Goal: Transaction & Acquisition: Download file/media

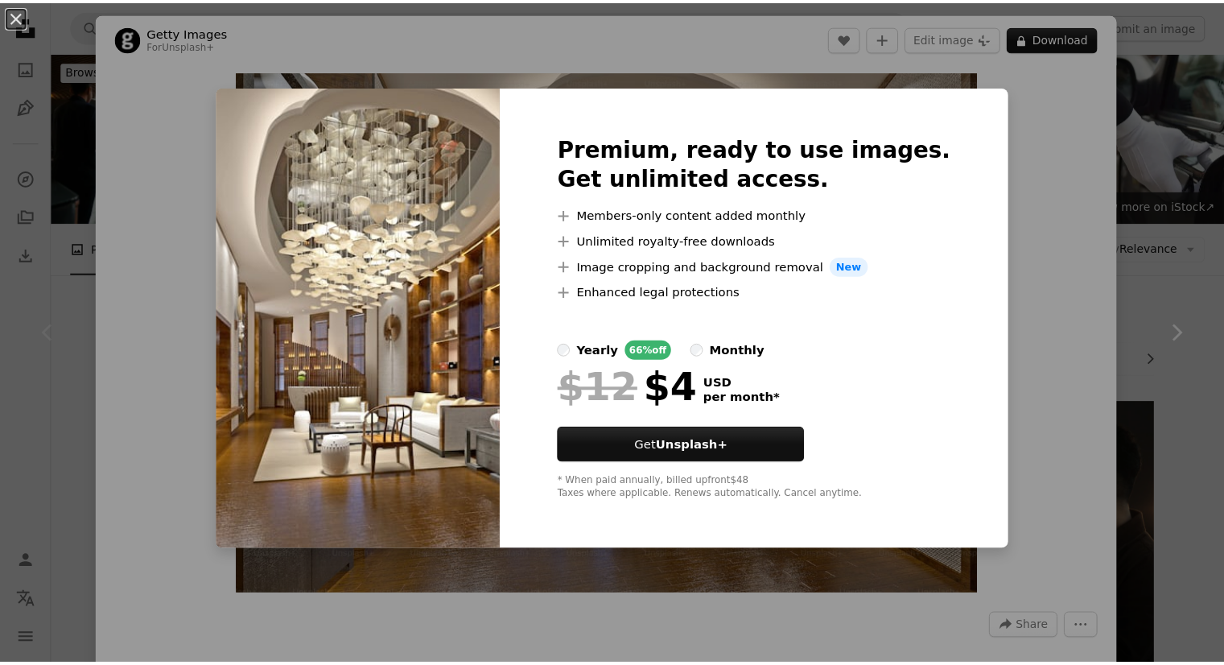
scroll to position [340, 0]
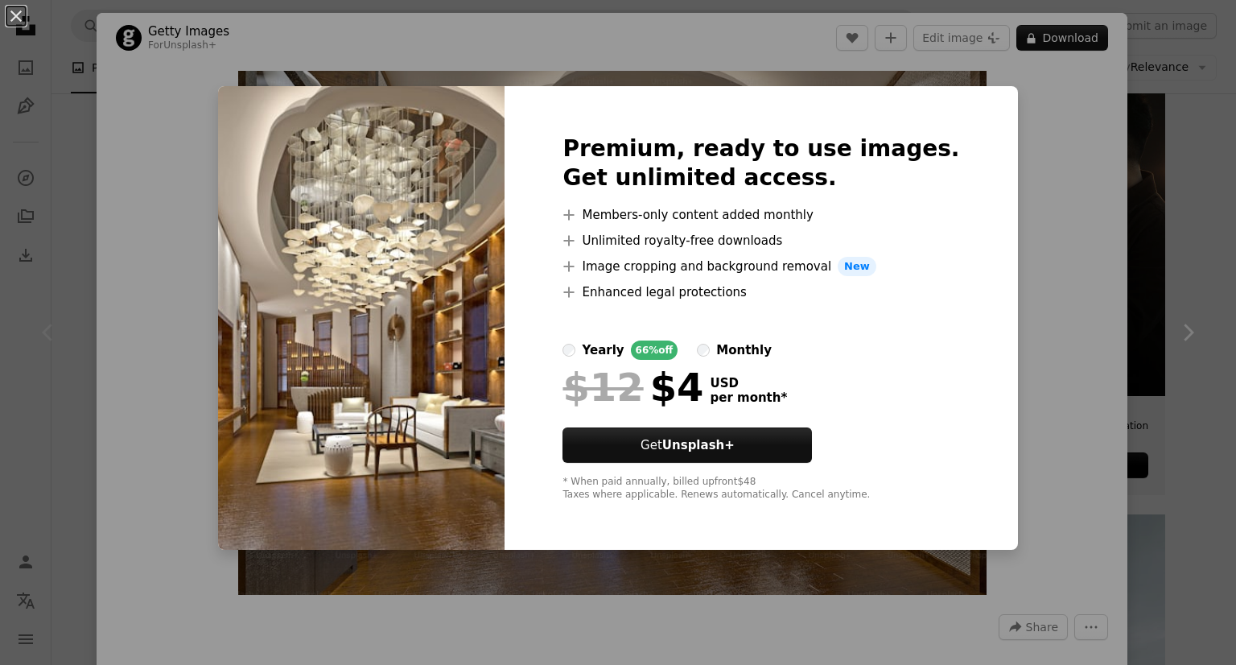
click at [1146, 120] on div "An X shape Premium, ready to use images. Get unlimited access. A plus sign Memb…" at bounding box center [618, 332] width 1236 height 665
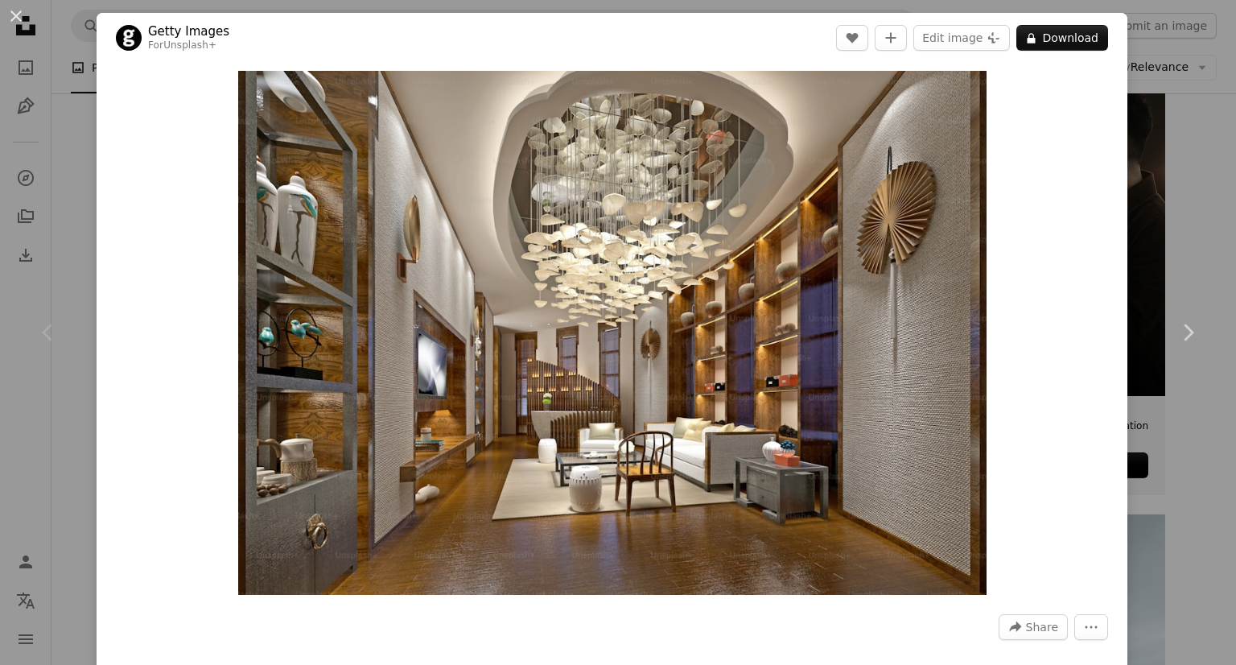
click at [1209, 129] on div "An X shape Chevron left Chevron right Getty Images For Unsplash+ A heart A plus…" at bounding box center [618, 332] width 1236 height 665
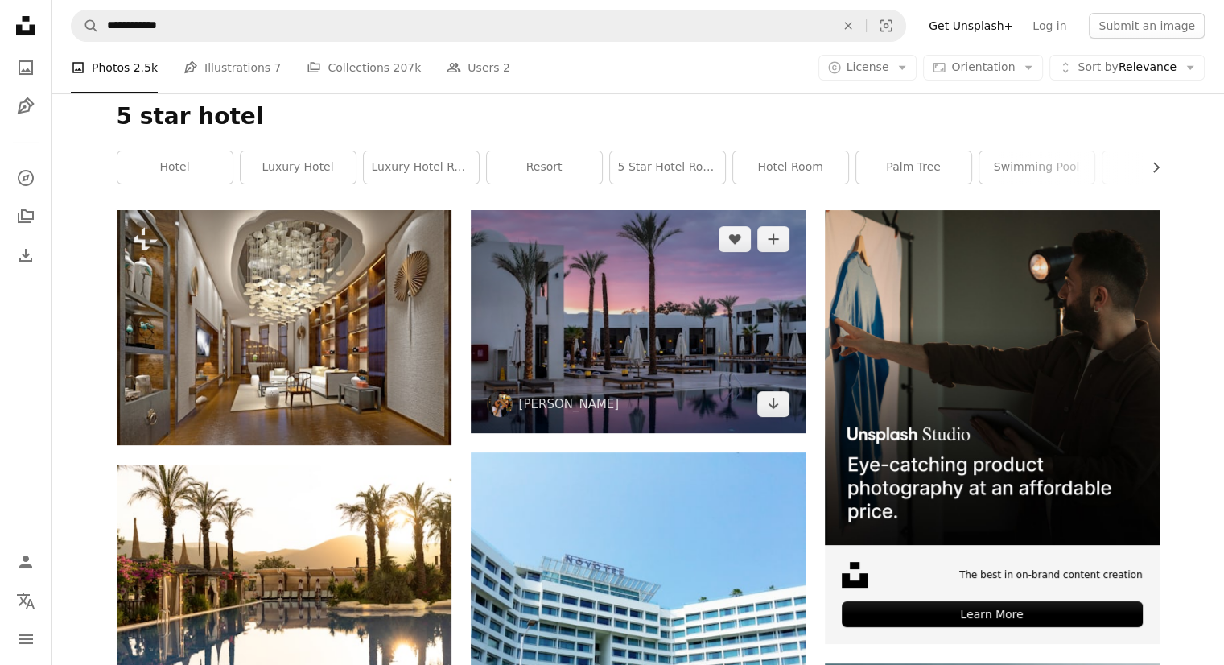
scroll to position [161, 0]
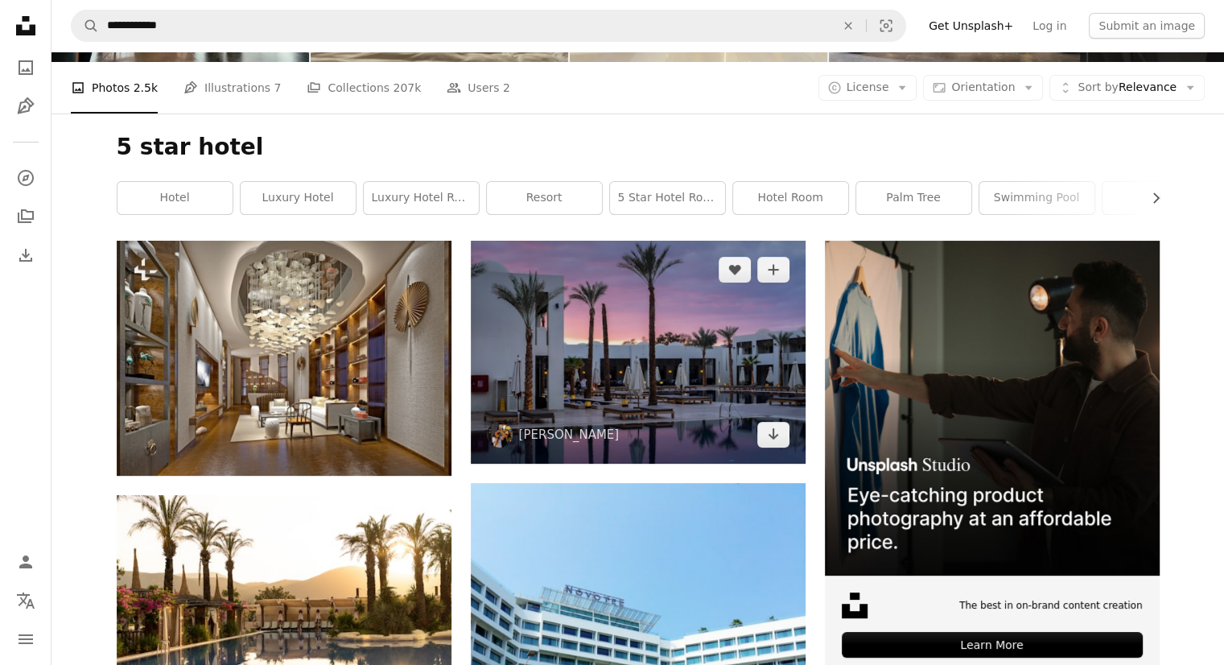
click at [667, 334] on img at bounding box center [638, 352] width 335 height 223
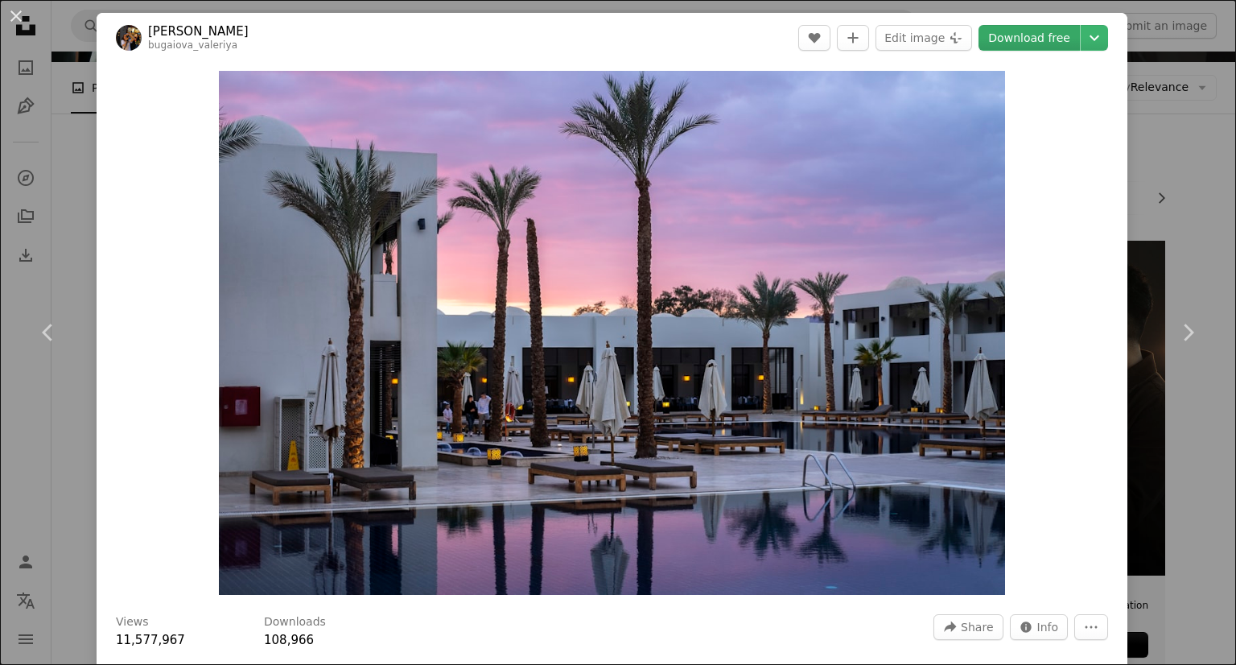
click at [1007, 36] on link "Download free" at bounding box center [1029, 38] width 101 height 26
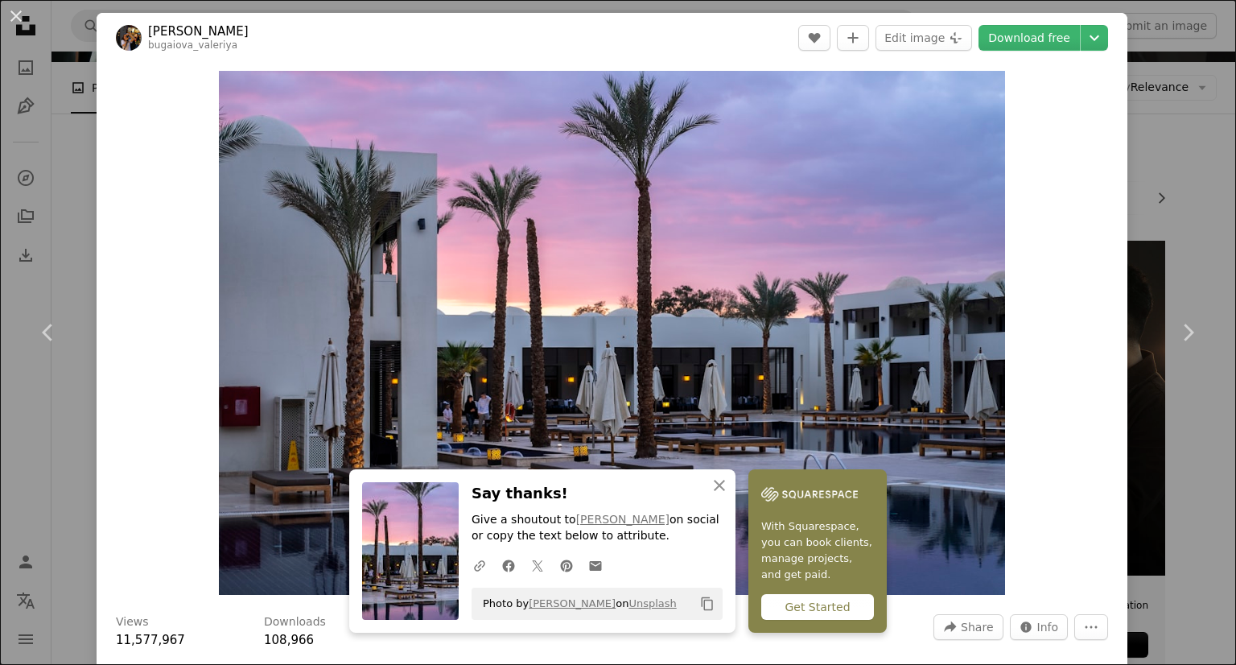
click at [1120, 123] on div "An X shape Chevron left Chevron right Valeriia Bugaiova bugaiova_valeriya A hea…" at bounding box center [618, 332] width 1236 height 665
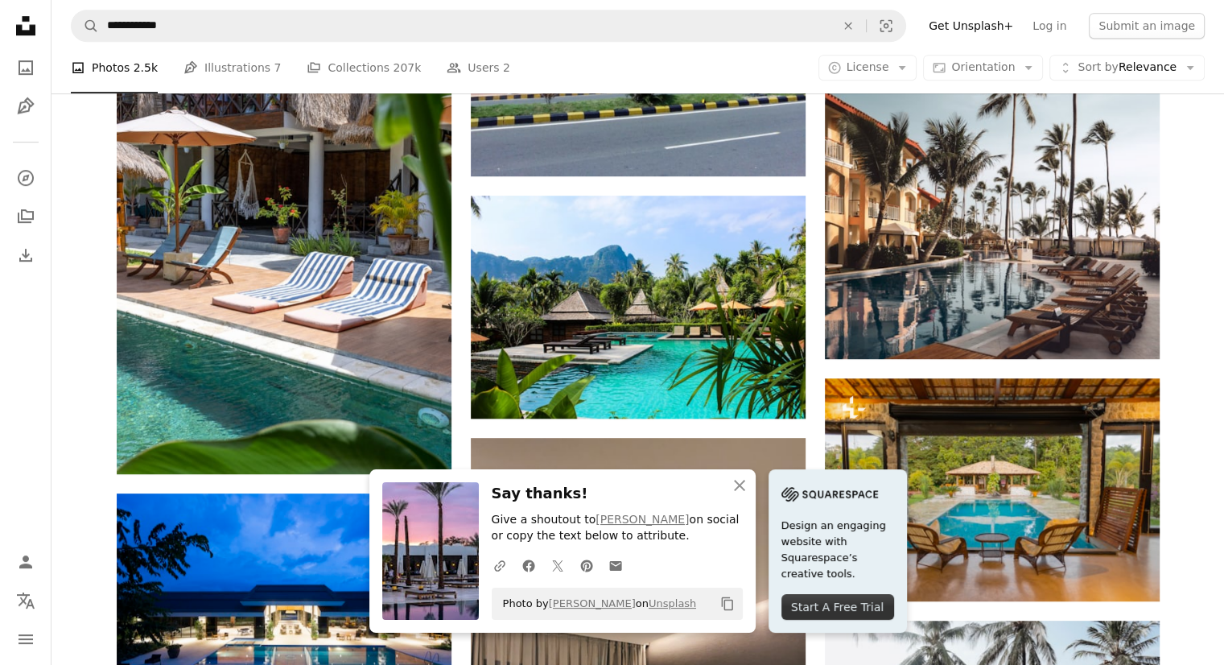
scroll to position [914, 0]
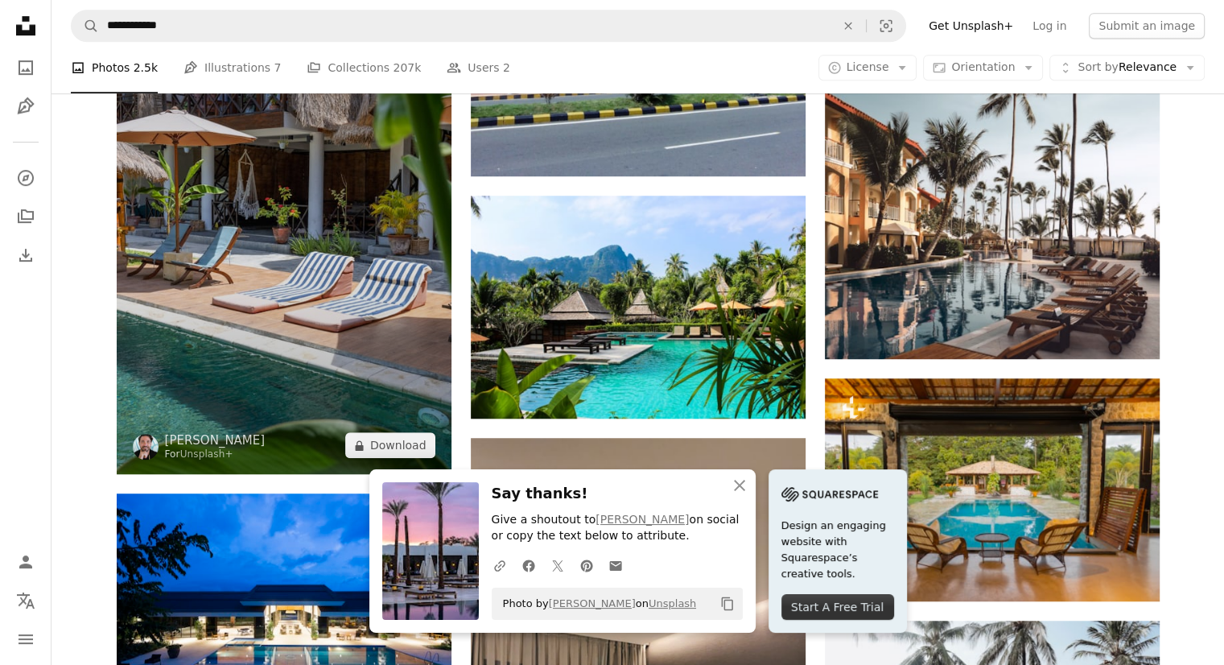
click at [309, 315] on img at bounding box center [284, 223] width 335 height 501
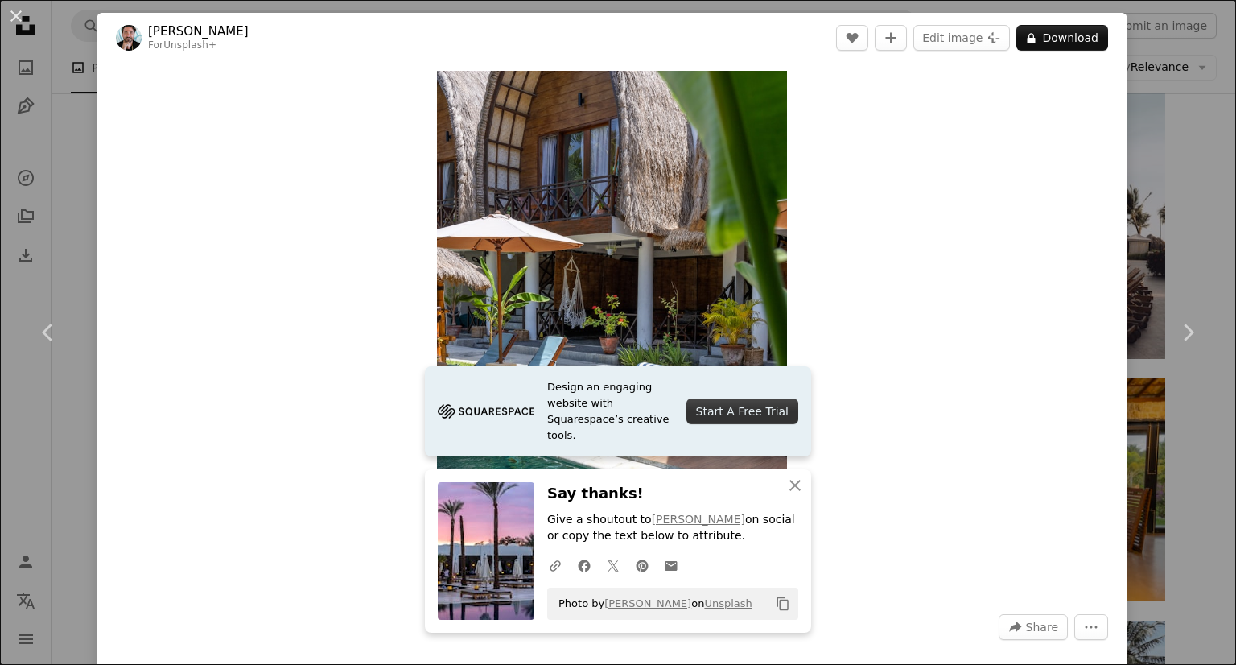
click at [1193, 178] on div "An X shape Chevron left Chevron right [PERSON_NAME] For Unsplash+ A heart A plu…" at bounding box center [618, 332] width 1236 height 665
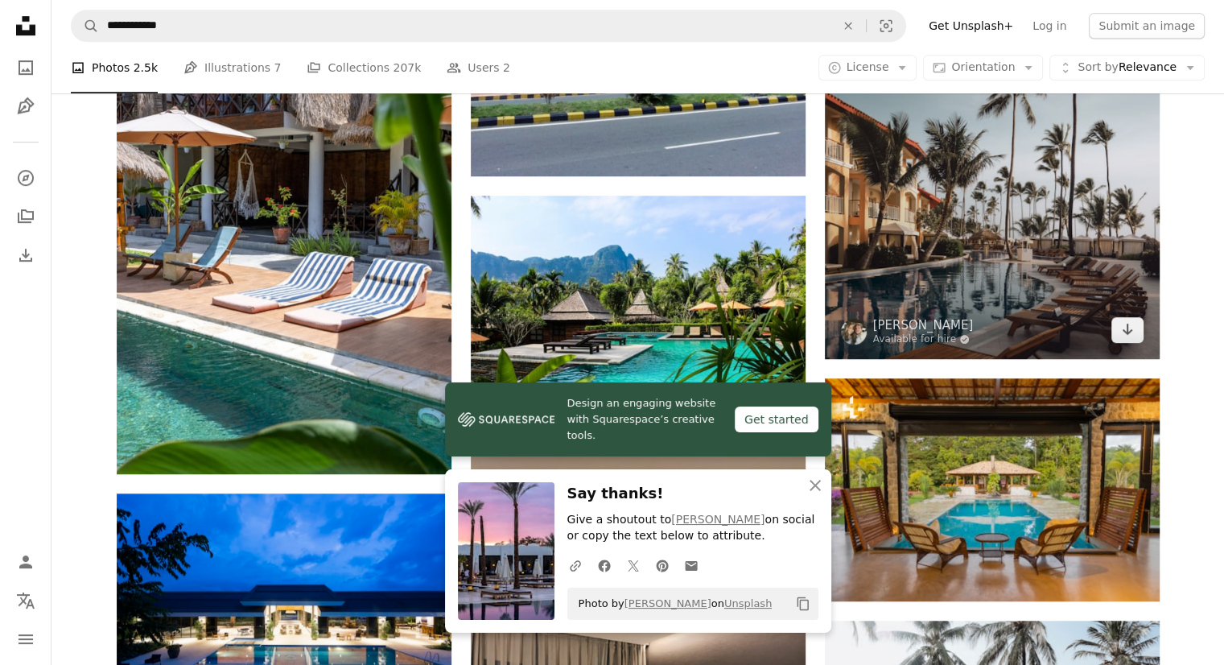
click at [983, 229] on img at bounding box center [992, 149] width 335 height 418
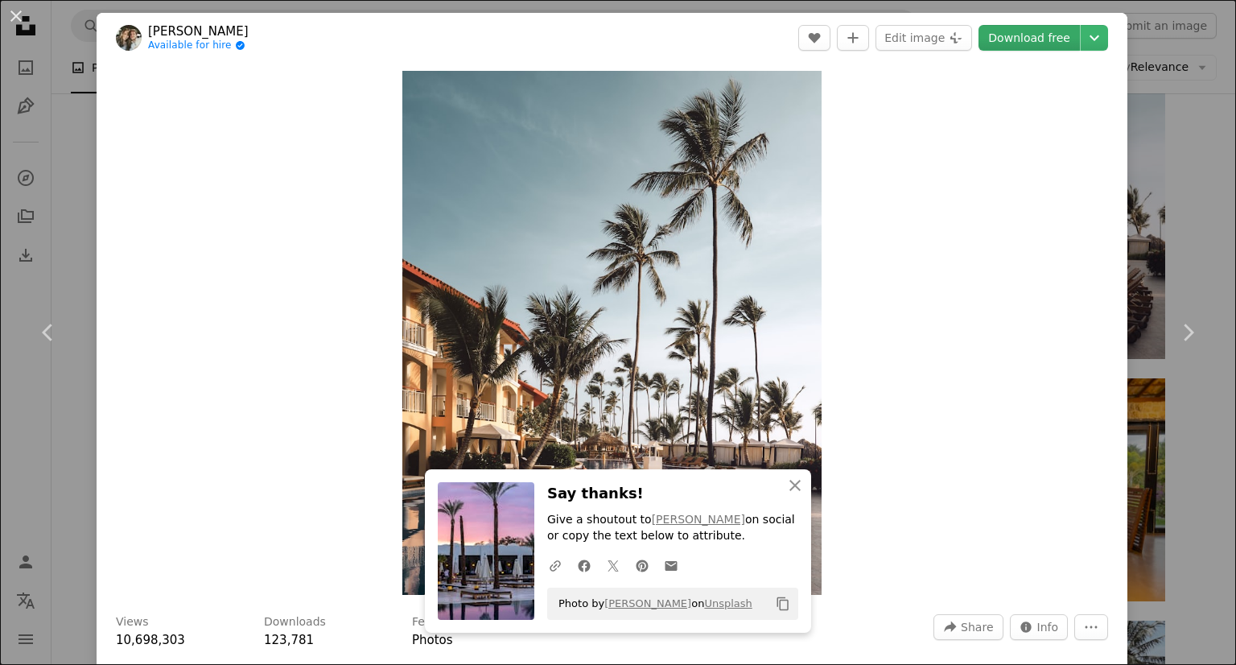
click at [1023, 35] on link "Download free" at bounding box center [1029, 38] width 101 height 26
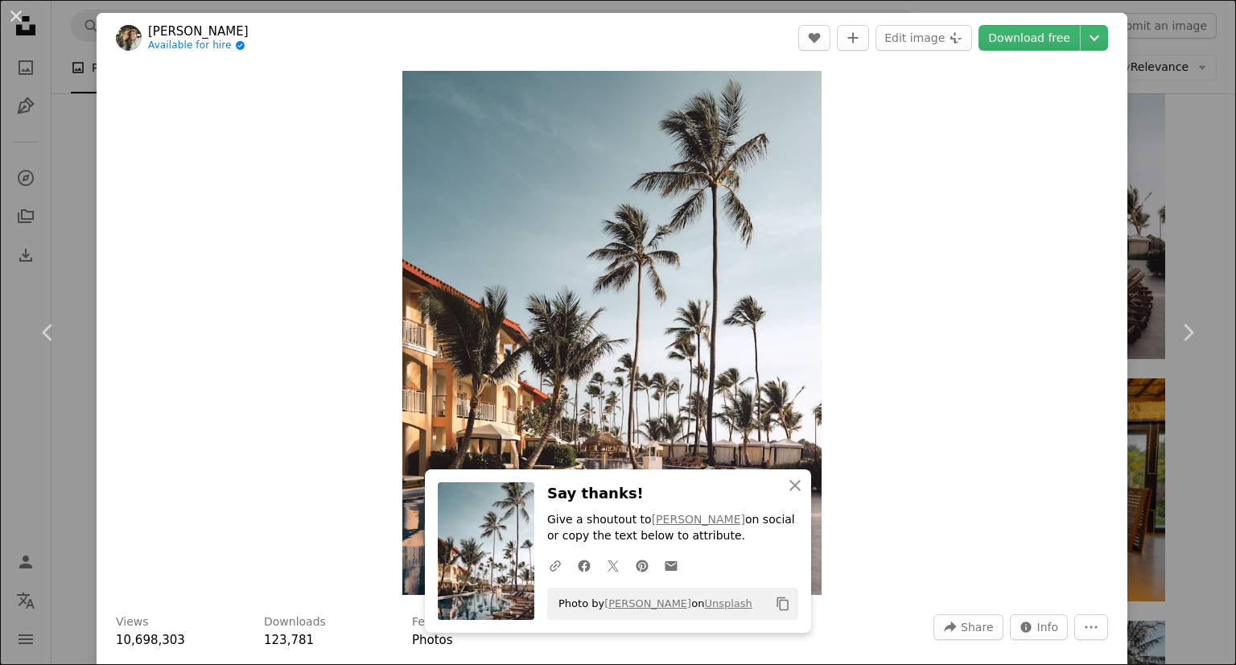
click at [1182, 132] on div "An X shape Chevron left Chevron right [PERSON_NAME] Available for hire A checkm…" at bounding box center [618, 332] width 1236 height 665
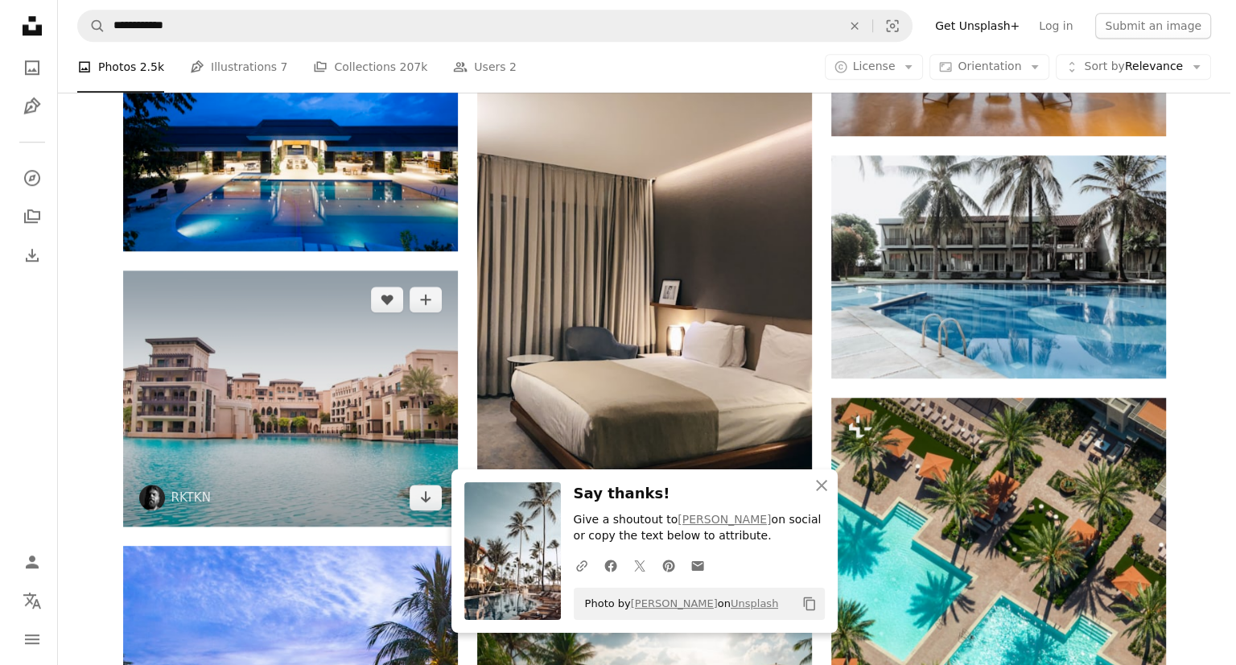
scroll to position [1384, 0]
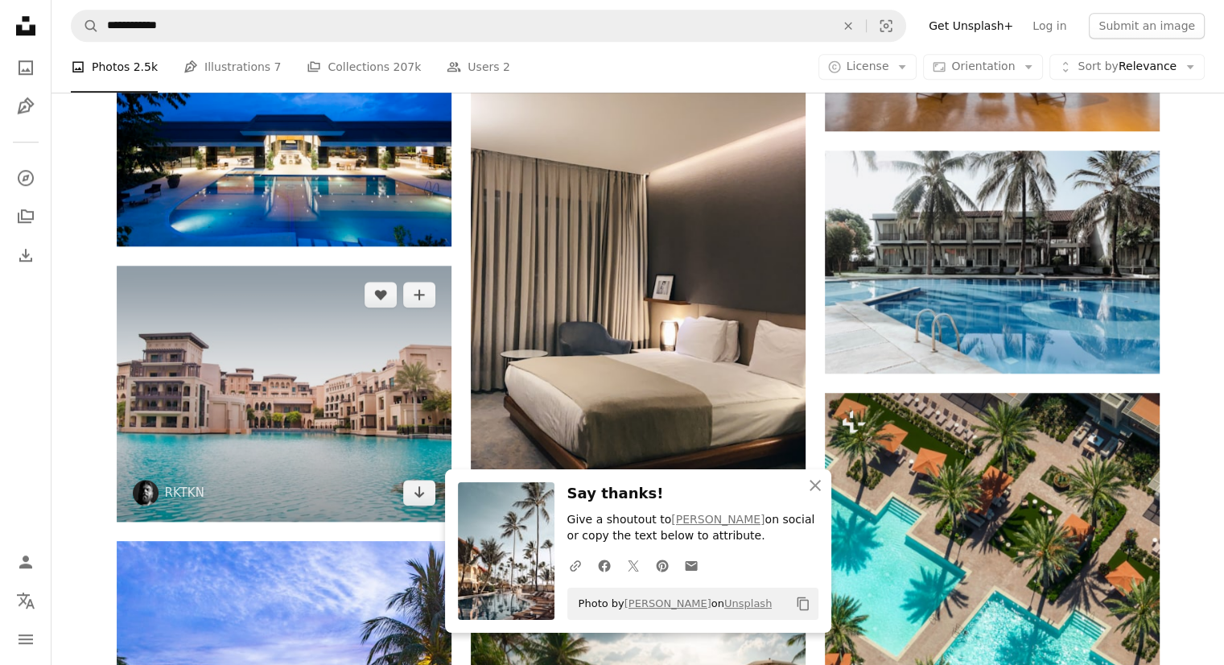
click at [300, 357] on img at bounding box center [284, 394] width 335 height 256
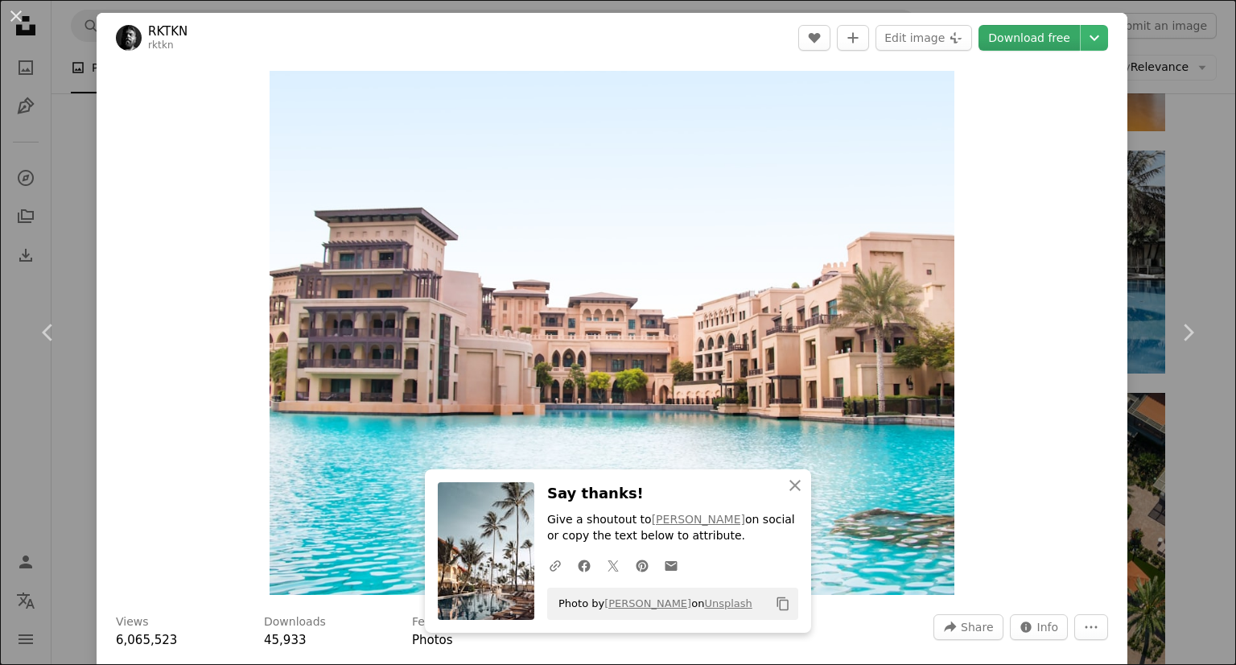
click at [1012, 39] on link "Download free" at bounding box center [1029, 38] width 101 height 26
